Goal: Use online tool/utility: Use online tool/utility

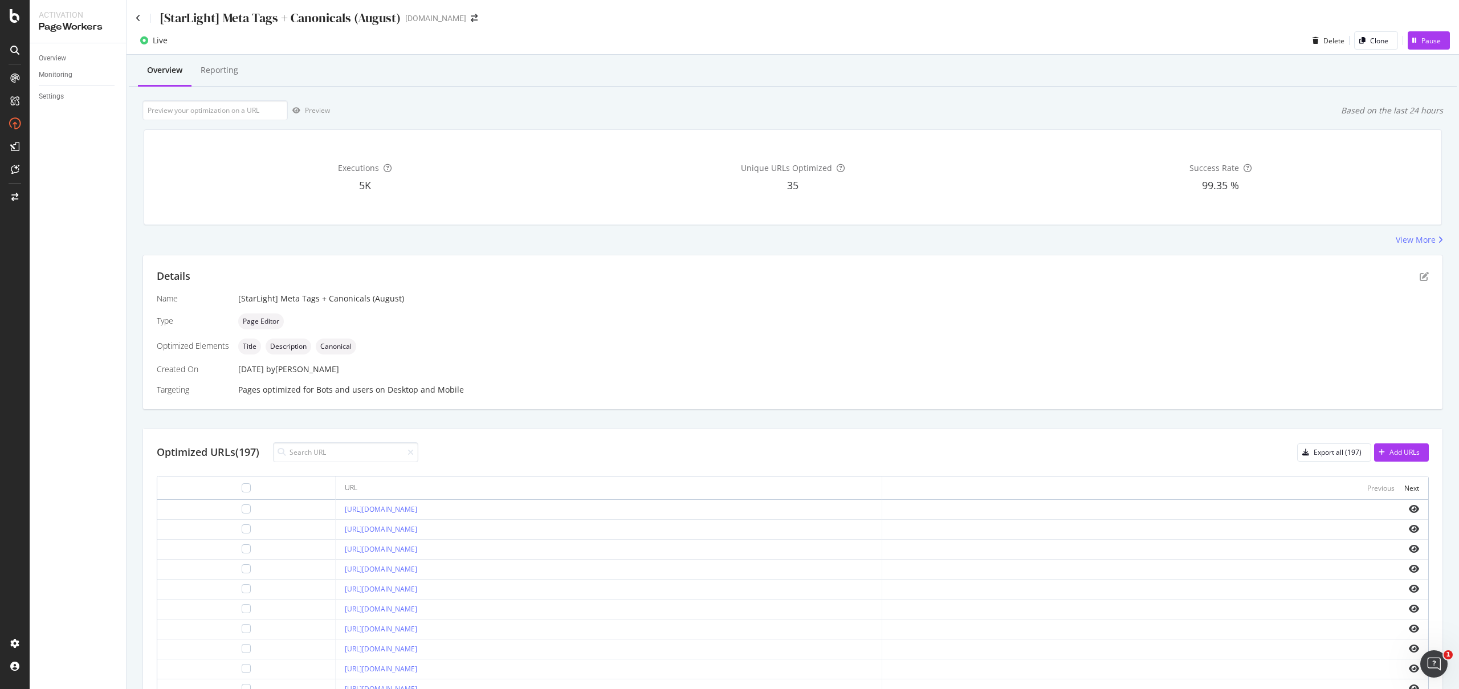
click at [140, 17] on div "[StarLight] Meta Tags + Canonicals (August)" at bounding box center [268, 18] width 265 height 18
click at [140, 18] on icon at bounding box center [138, 18] width 5 height 8
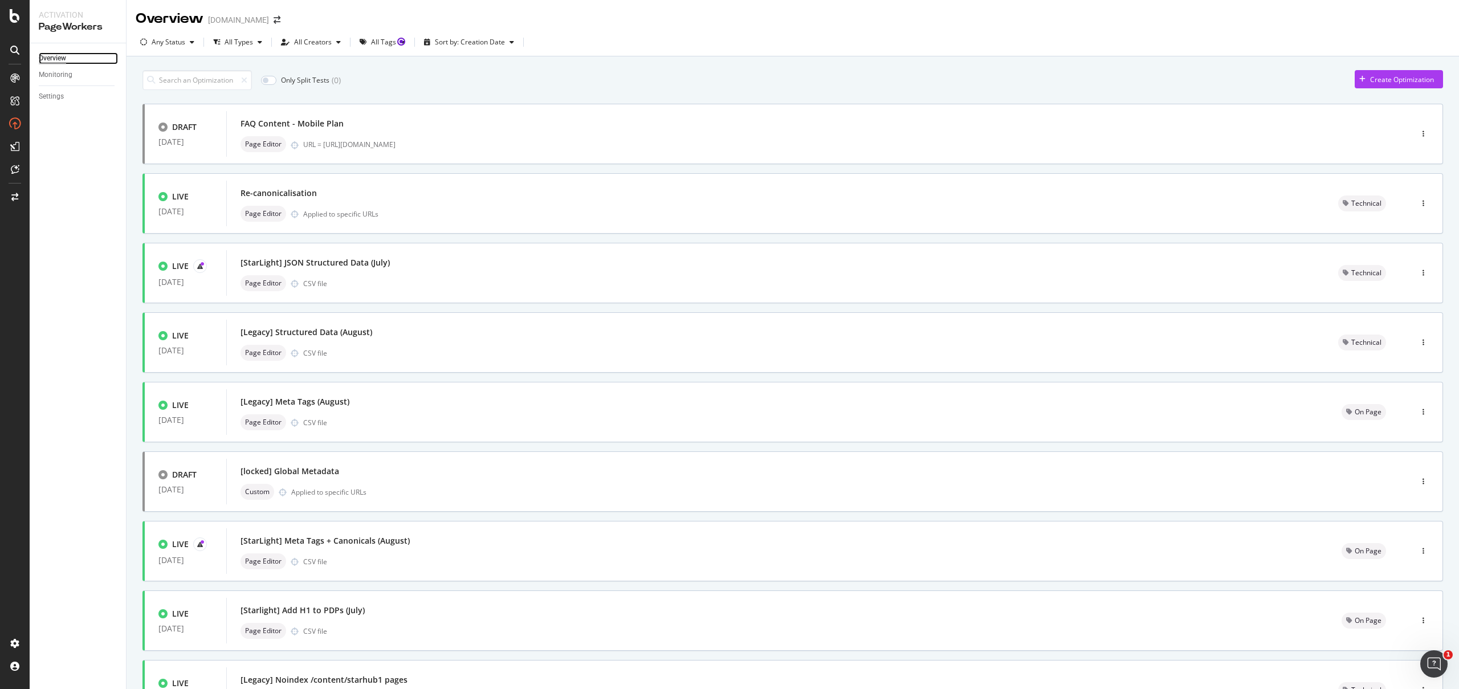
click at [49, 57] on div "Overview" at bounding box center [52, 58] width 27 height 12
click at [384, 128] on div "FAQ Content - Mobile Plan" at bounding box center [802, 124] width 1123 height 16
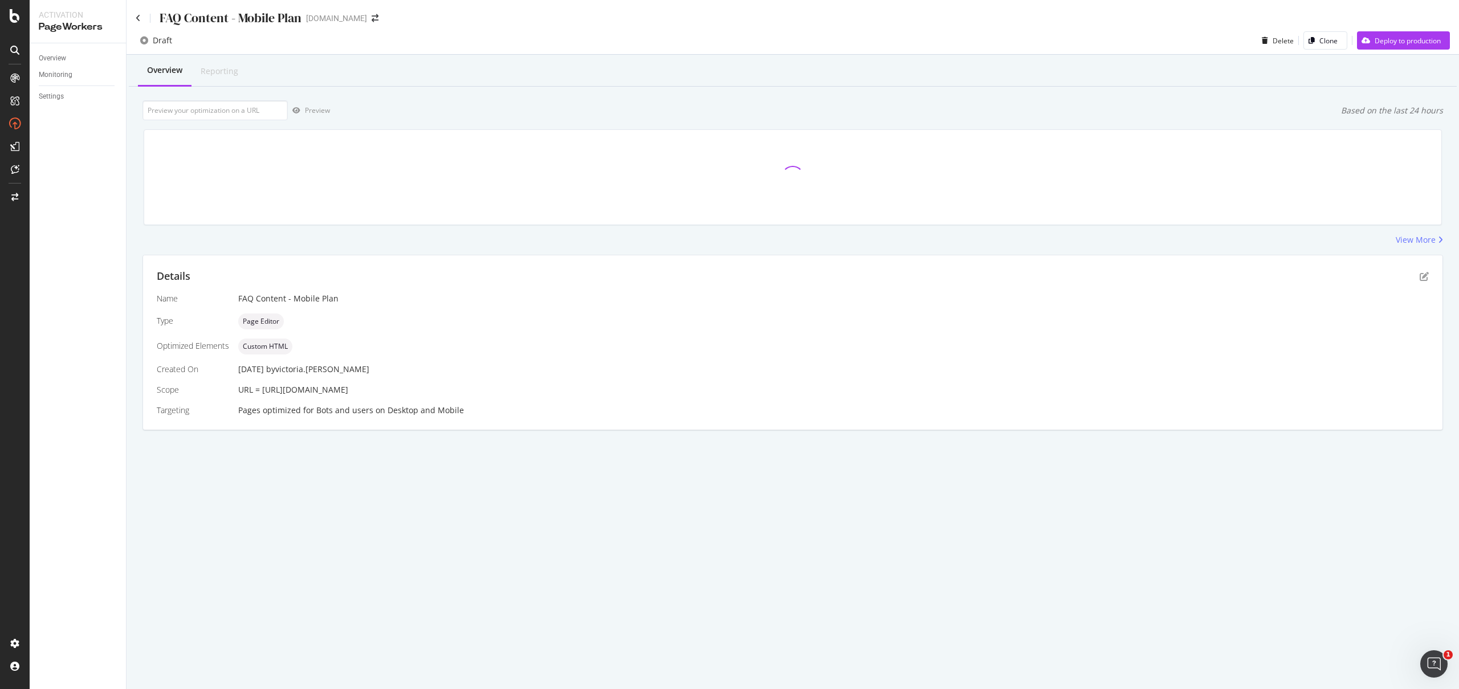
drag, startPoint x: 508, startPoint y: 387, endPoint x: 261, endPoint y: 385, distance: 247.4
click at [261, 385] on div "URL = [URL][DOMAIN_NAME]" at bounding box center [833, 389] width 1191 height 11
copy span "[URL][DOMAIN_NAME]"
click at [264, 120] on div at bounding box center [214, 110] width 145 height 20
click at [259, 115] on input "url" at bounding box center [214, 110] width 145 height 20
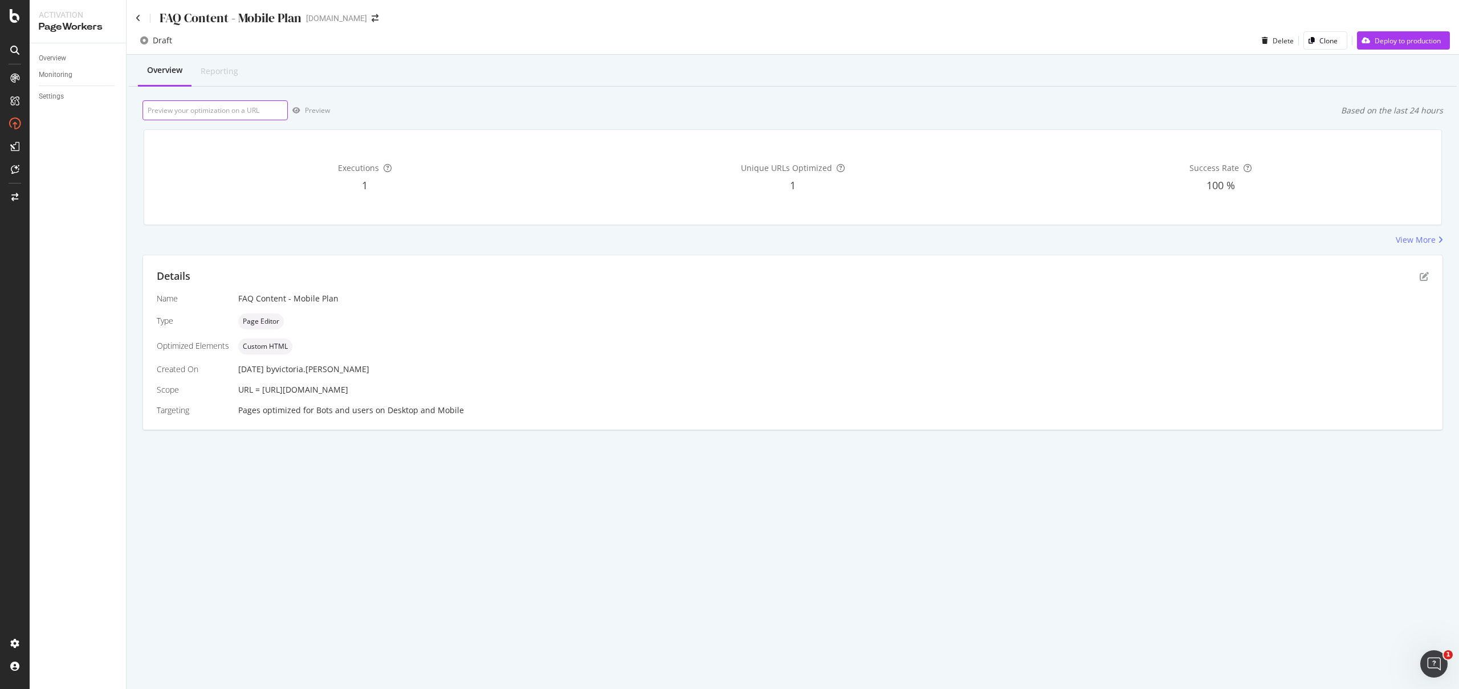
paste input "[URL][DOMAIN_NAME]"
type input "[URL][DOMAIN_NAME]"
click at [318, 111] on div "Preview" at bounding box center [317, 110] width 25 height 10
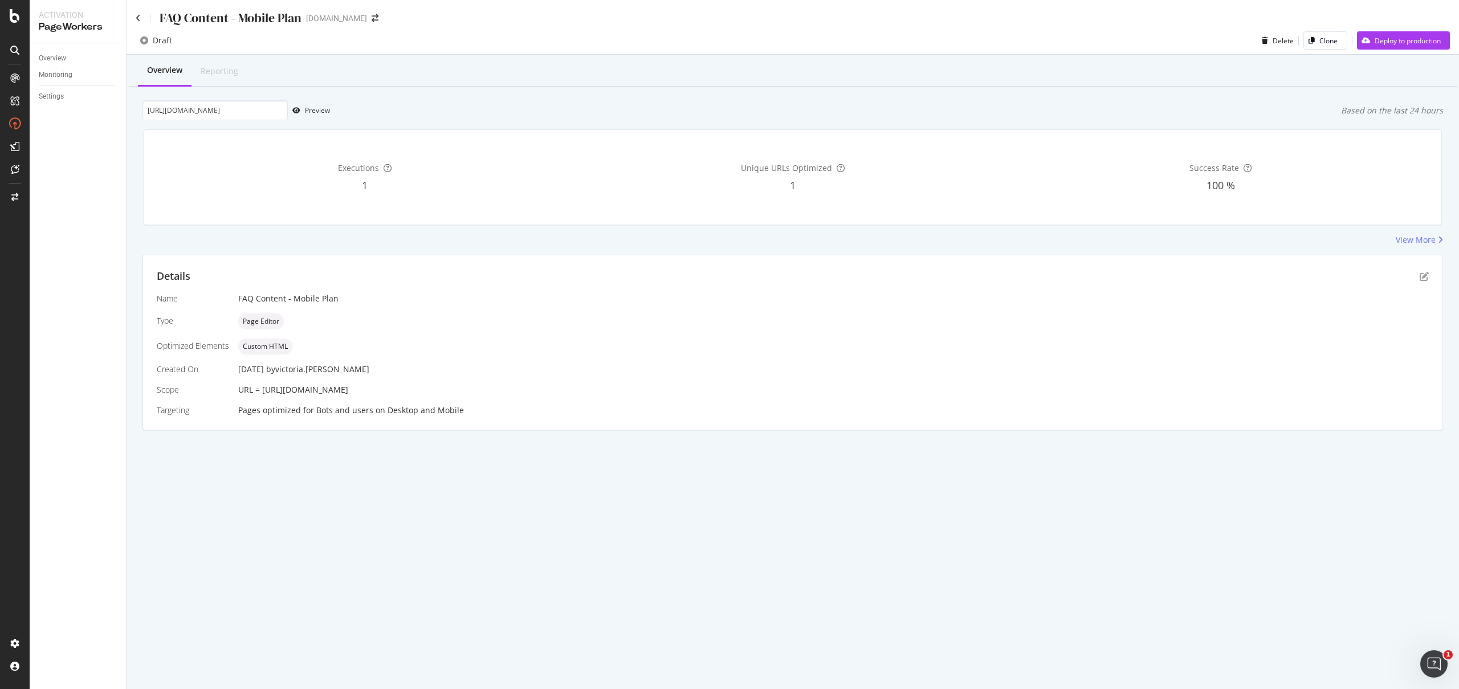
drag, startPoint x: 386, startPoint y: 390, endPoint x: 264, endPoint y: 390, distance: 121.4
click at [264, 390] on div "URL = [URL][DOMAIN_NAME]" at bounding box center [833, 389] width 1191 height 11
click at [264, 390] on span "URL = [URL][DOMAIN_NAME]" at bounding box center [293, 389] width 110 height 11
drag, startPoint x: 263, startPoint y: 390, endPoint x: 527, endPoint y: 393, distance: 263.9
click at [527, 393] on div "URL = [URL][DOMAIN_NAME]" at bounding box center [833, 389] width 1191 height 11
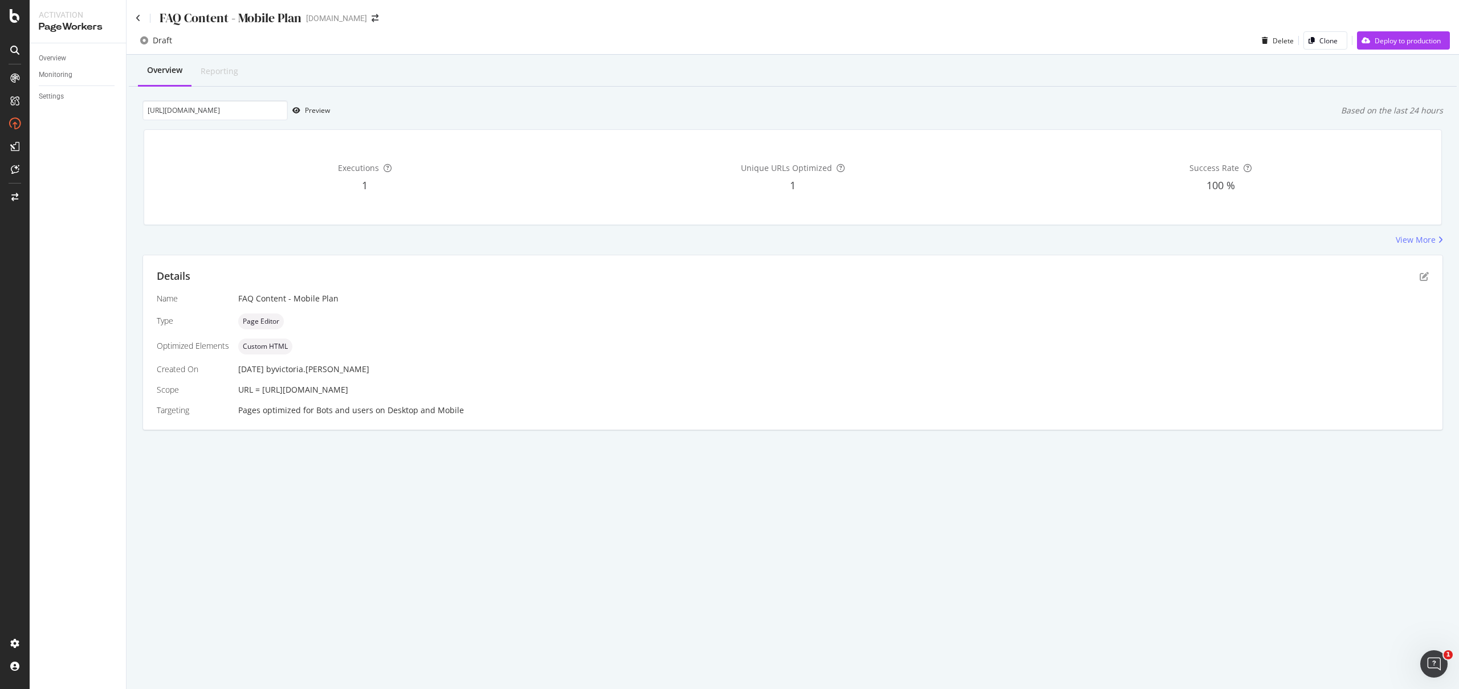
copy span "[URL][DOMAIN_NAME]"
click at [265, 112] on input "[URL][DOMAIN_NAME]" at bounding box center [214, 110] width 145 height 20
click at [307, 115] on div "Preview" at bounding box center [317, 110] width 25 height 10
